Goal: Find specific page/section: Find specific page/section

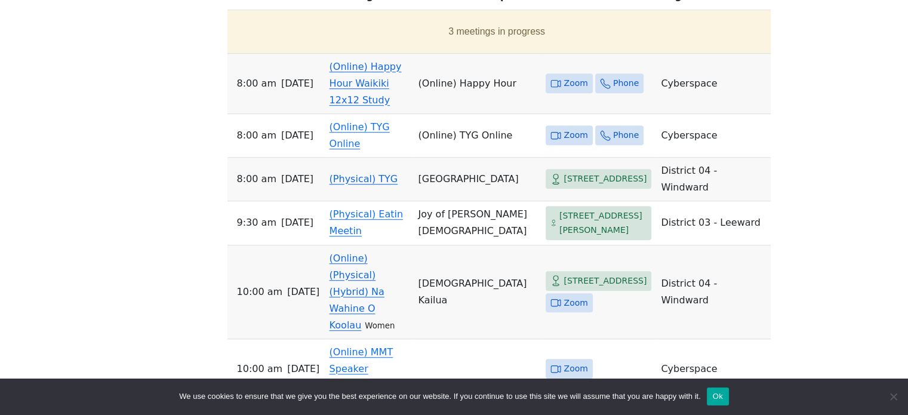
scroll to position [717, 0]
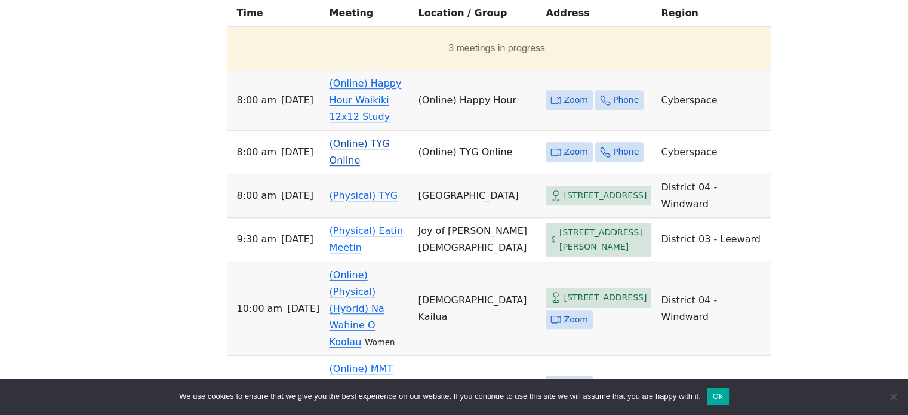
click at [390, 138] on link "(Online) TYG Online" at bounding box center [360, 152] width 60 height 28
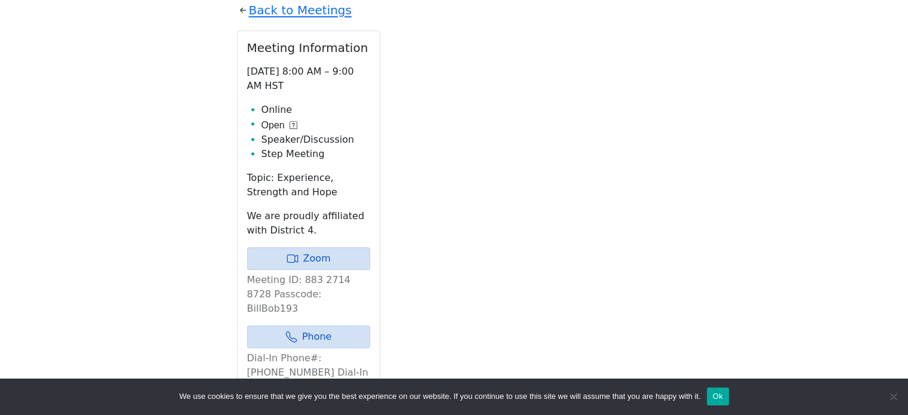
scroll to position [620, 0]
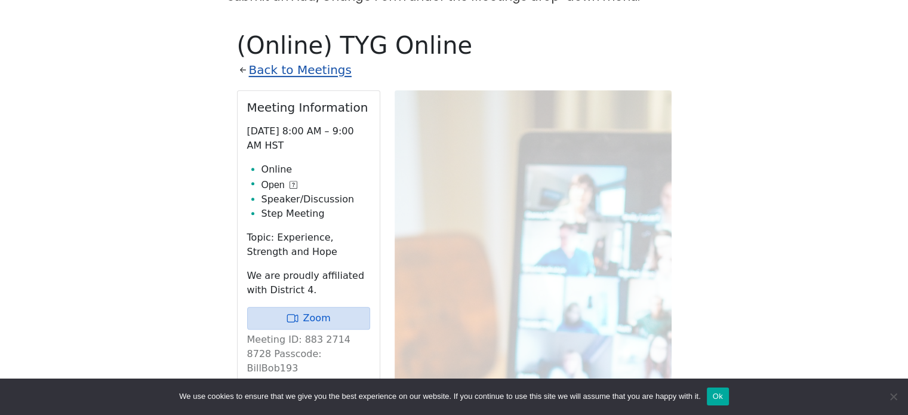
click at [325, 60] on link "Back to Meetings" at bounding box center [300, 70] width 103 height 21
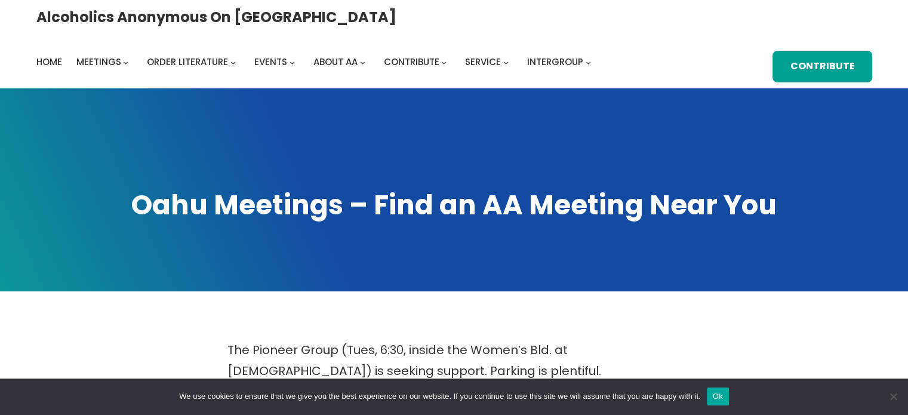
click at [725, 396] on button "Ok" at bounding box center [718, 397] width 22 height 18
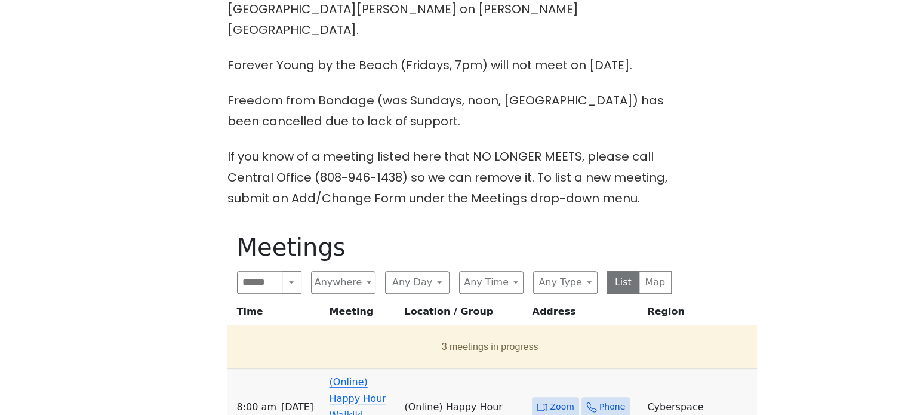
scroll to position [657, 0]
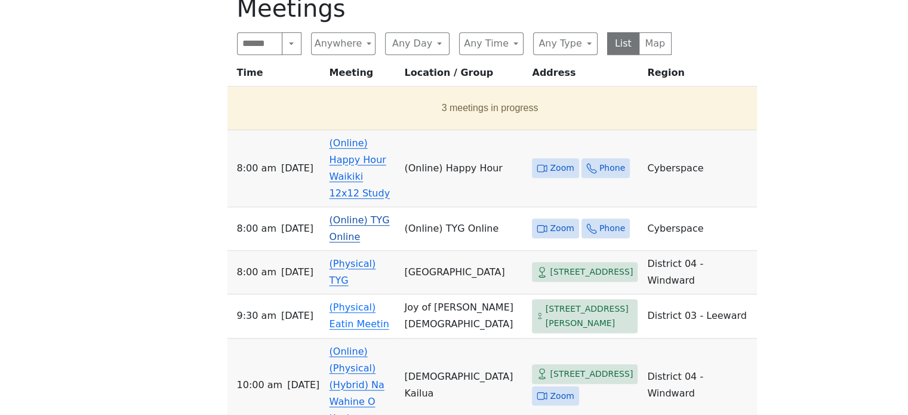
click at [550, 221] on span "Zoom" at bounding box center [562, 228] width 24 height 15
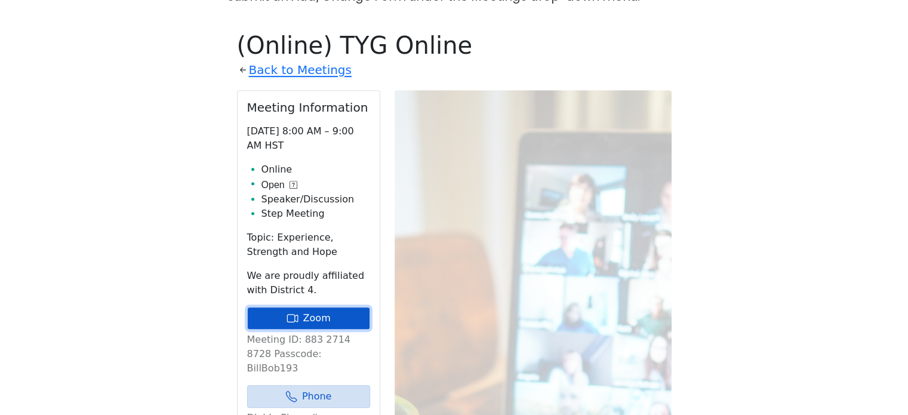
click at [303, 307] on link "Zoom" at bounding box center [308, 318] width 123 height 23
